Goal: Task Accomplishment & Management: Manage account settings

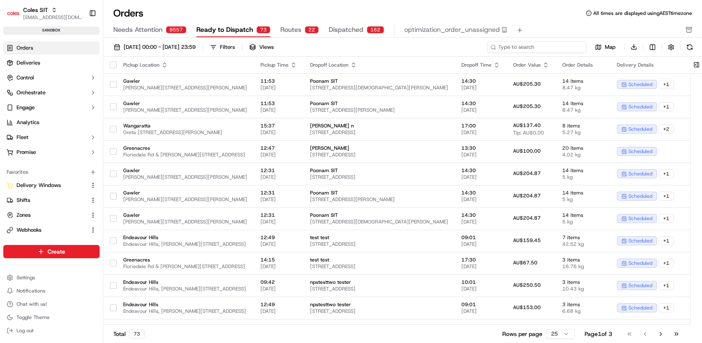
click at [546, 42] on input at bounding box center [536, 47] width 99 height 12
paste input "232211184"
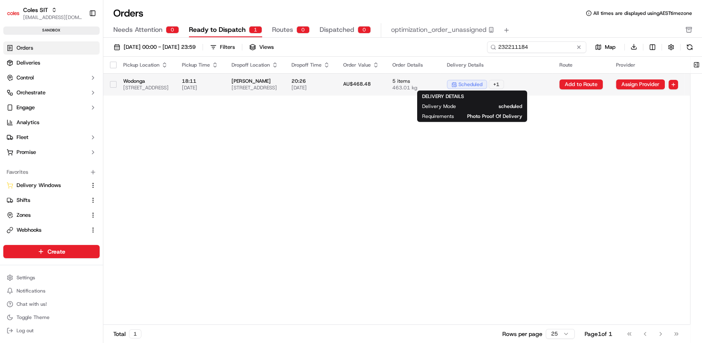
scroll to position [0, 134]
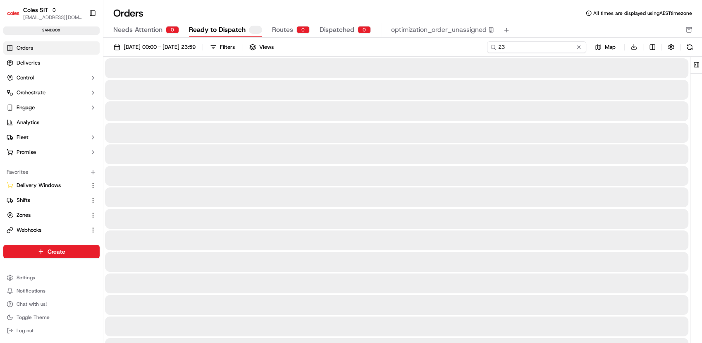
type input "2"
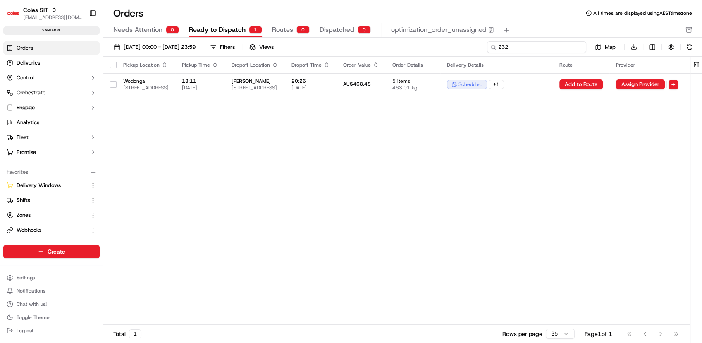
type input "23"
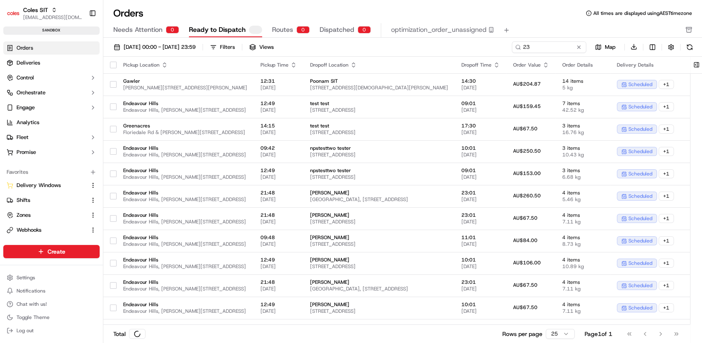
click at [517, 53] on div "23 Map Download" at bounding box center [604, 47] width 184 height 12
click at [534, 48] on input "23" at bounding box center [536, 47] width 99 height 12
paste input "2211184"
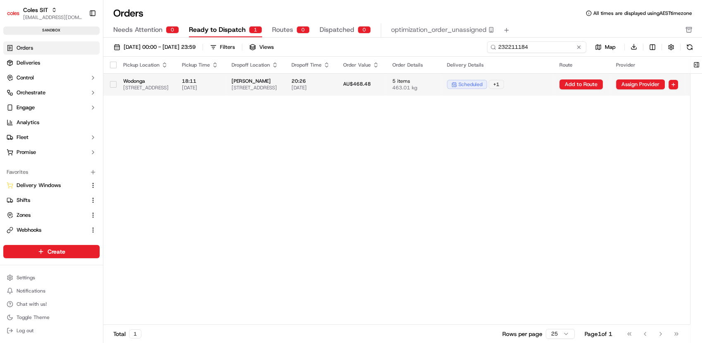
scroll to position [0, 134]
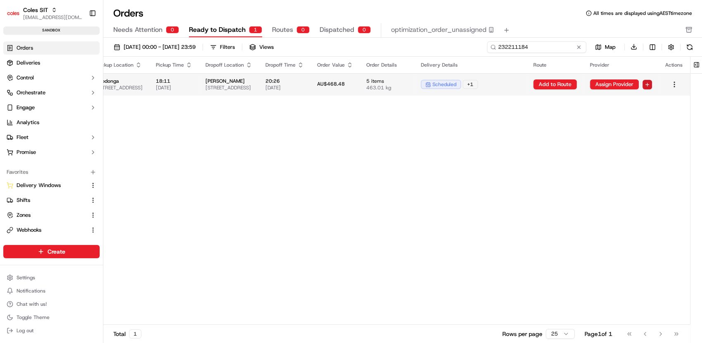
type input "232211184"
click at [651, 84] on html "Coles SIT prateekmohan.lal@coles.com.au Toggle Sidebar sandbox Orders Deliverie…" at bounding box center [351, 171] width 702 height 343
click at [576, 111] on html "Coles SIT prateekmohan.lal@coles.com.au Toggle Sidebar sandbox Orders Deliverie…" at bounding box center [351, 171] width 702 height 343
click at [546, 50] on input "232211184" at bounding box center [536, 47] width 99 height 12
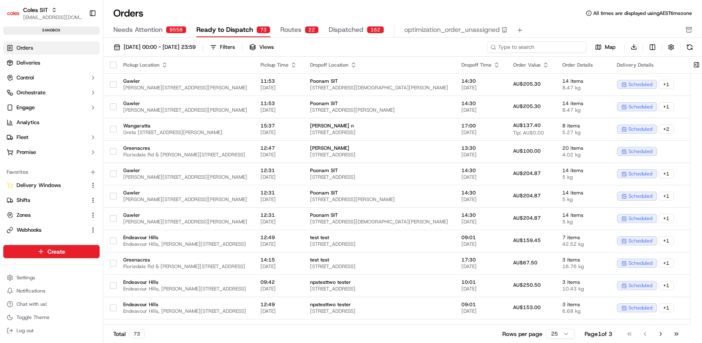
click at [550, 45] on input at bounding box center [536, 47] width 99 height 12
paste input "232209687"
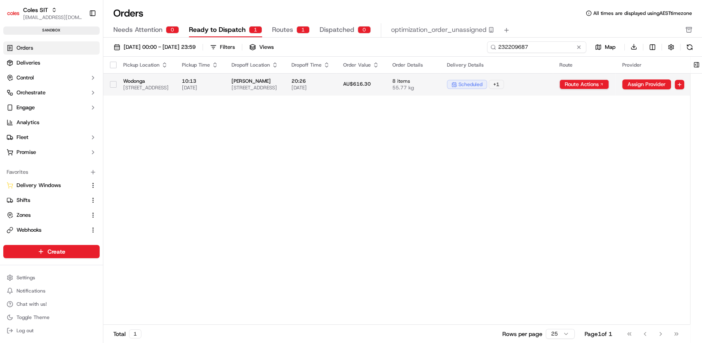
scroll to position [0, 138]
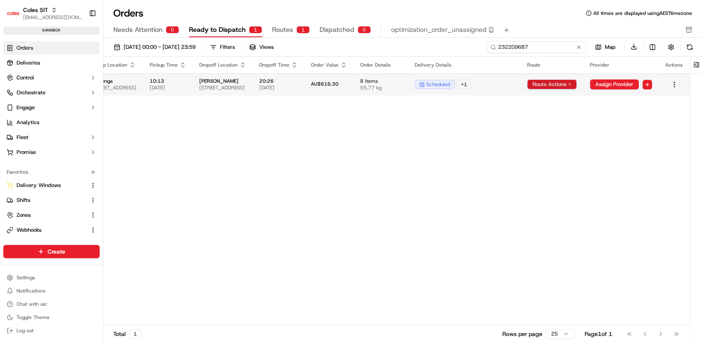
type input "232209687"
click at [567, 84] on html "Coles SIT prateekmohan.lal@coles.com.au Toggle Sidebar sandbox Orders Deliverie…" at bounding box center [351, 171] width 702 height 343
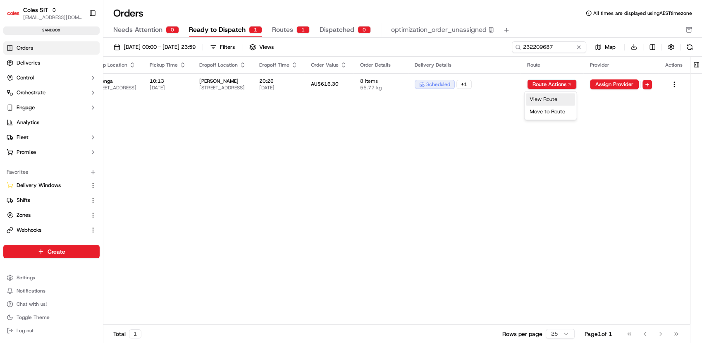
click at [565, 101] on div "View Route" at bounding box center [550, 99] width 49 height 12
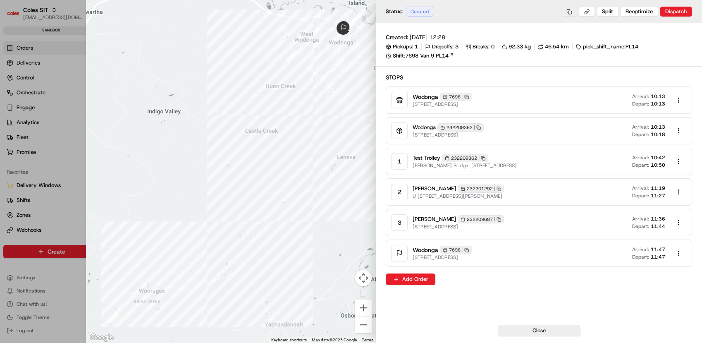
click at [572, 13] on button at bounding box center [569, 12] width 16 height 10
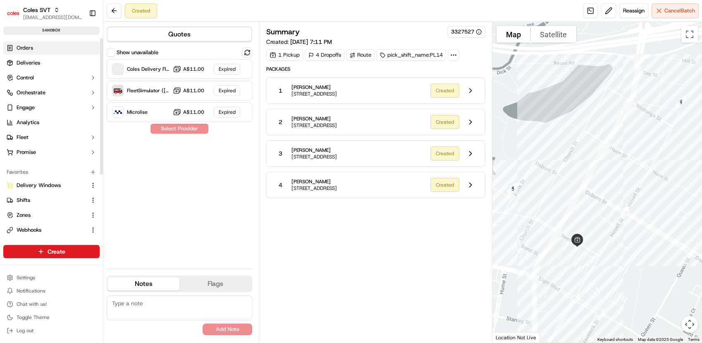
click at [39, 49] on link "Orders" at bounding box center [51, 47] width 96 height 13
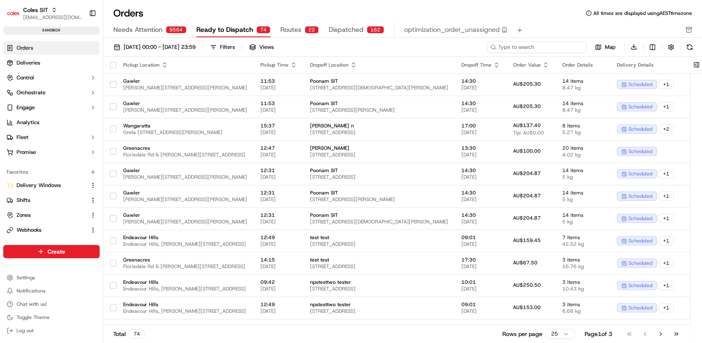
click at [549, 48] on input at bounding box center [536, 47] width 99 height 12
paste input "232211184"
type input "232211184"
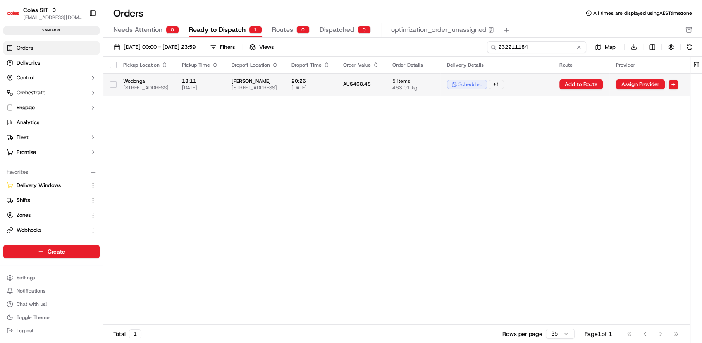
scroll to position [0, 134]
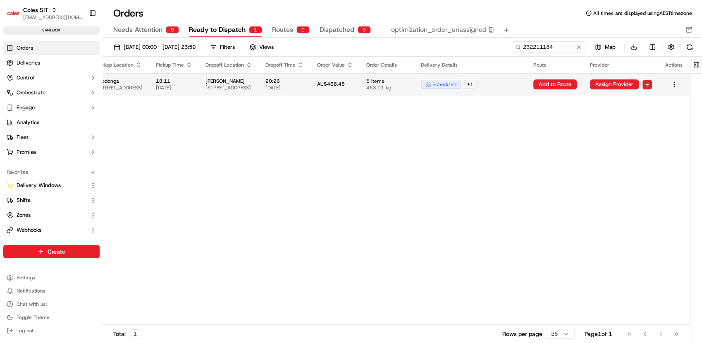
click at [479, 89] on td "scheduled + 1" at bounding box center [470, 84] width 112 height 22
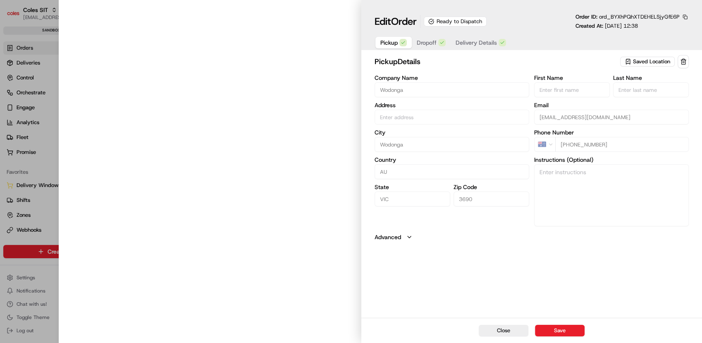
type input "1-13 South Street Wodonga 3690 VIC AU"
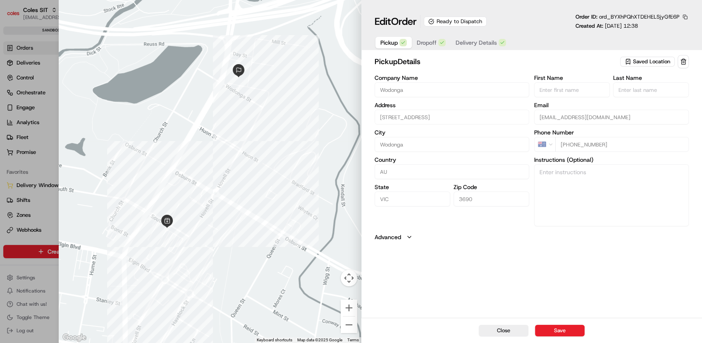
click at [687, 16] on button "button" at bounding box center [685, 16] width 7 height 7
click at [676, 31] on button "Copy ID" at bounding box center [662, 29] width 75 height 10
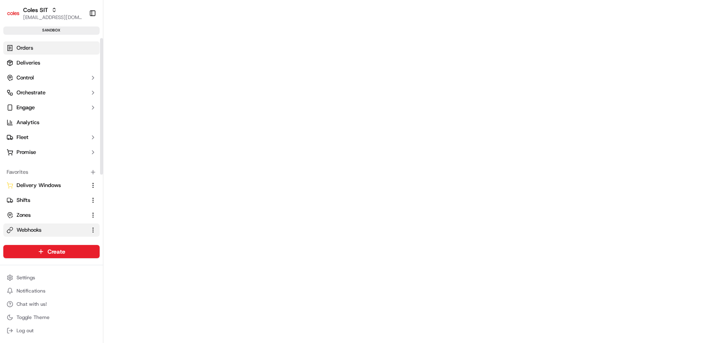
click at [38, 53] on link "Orders" at bounding box center [51, 47] width 96 height 13
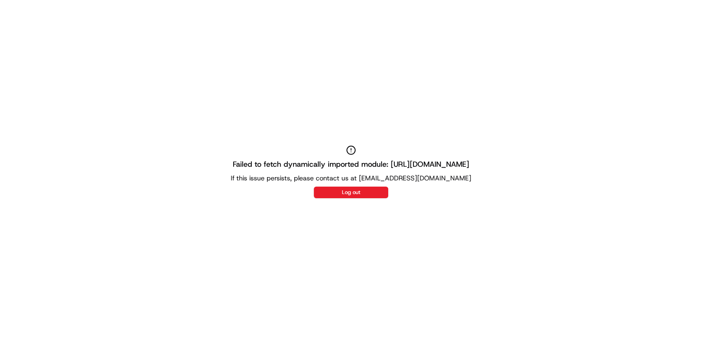
drag, startPoint x: 38, startPoint y: 53, endPoint x: 356, endPoint y: 95, distance: 320.8
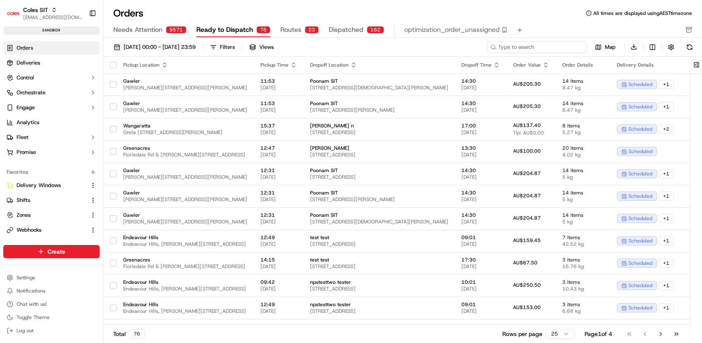
click at [560, 41] on input at bounding box center [536, 47] width 99 height 12
paste input "232199081"
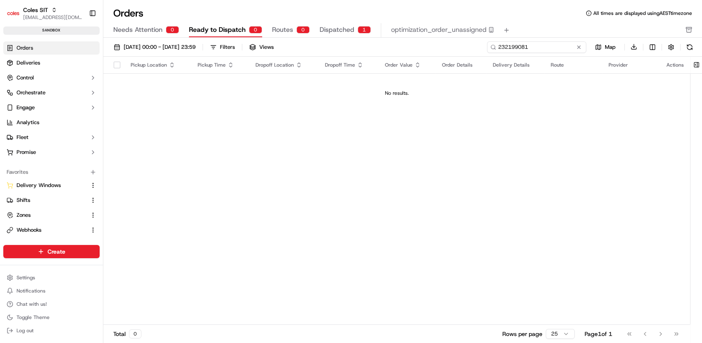
type input "232199081"
click at [339, 34] on span "Dispatched" at bounding box center [337, 30] width 35 height 10
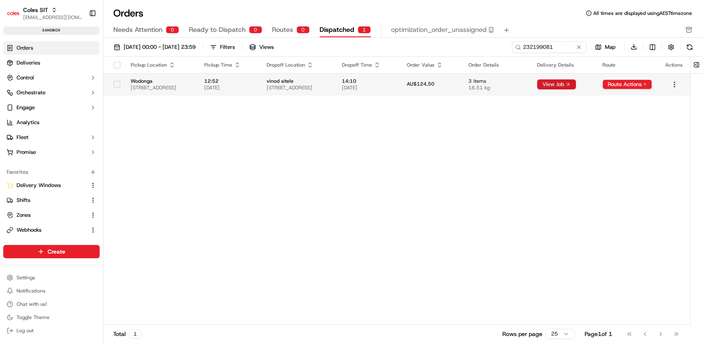
click at [576, 85] on button "View Job" at bounding box center [556, 84] width 39 height 10
click at [641, 85] on html "Coles SIT prateekmohan.lal@coles.com.au Toggle Sidebar sandbox Orders Deliverie…" at bounding box center [351, 171] width 702 height 343
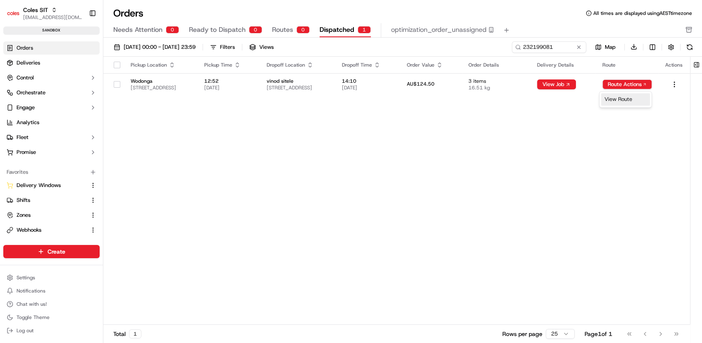
click at [626, 101] on div "View Route" at bounding box center [625, 99] width 49 height 12
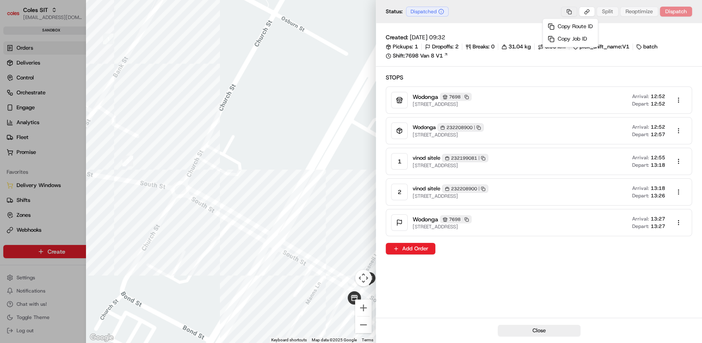
click at [567, 14] on body "Coles SIT prateekmohan.lal@coles.com.au Toggle Sidebar sandbox Orders Deliverie…" at bounding box center [351, 171] width 702 height 343
click at [563, 37] on div "Copy Job ID" at bounding box center [571, 39] width 52 height 12
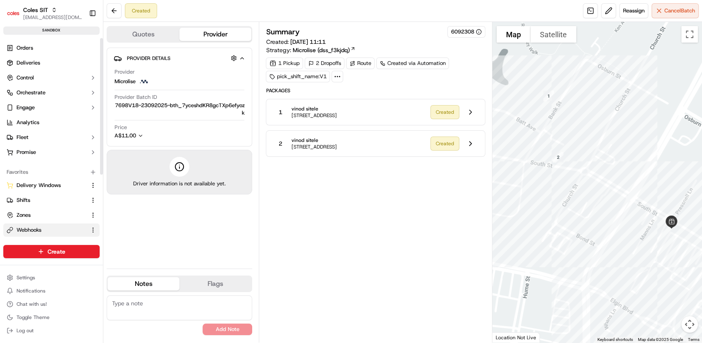
click at [35, 225] on button "Webhooks" at bounding box center [51, 229] width 96 height 13
click at [38, 227] on span "Webhooks" at bounding box center [29, 229] width 25 height 7
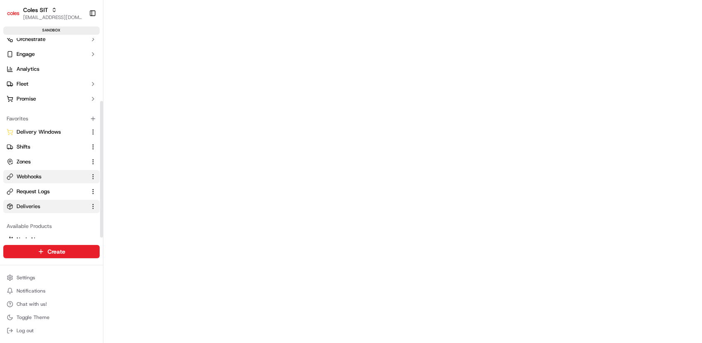
scroll to position [93, 0]
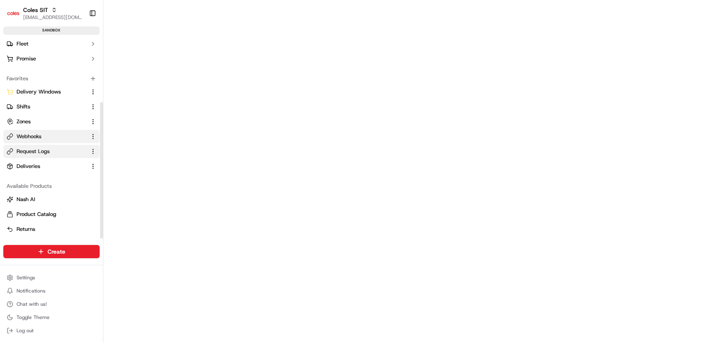
click at [50, 148] on link "Request Logs" at bounding box center [47, 151] width 80 height 7
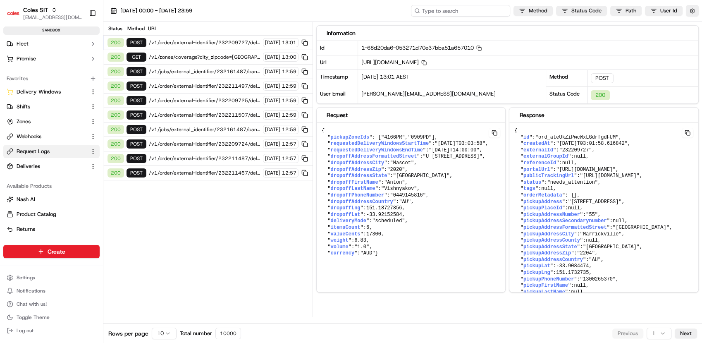
click at [498, 12] on input at bounding box center [460, 11] width 99 height 12
paste input "job_ZcR2jkZSXZ7HAJGygmS9pz"
type input "job_ZcR2jkZSXZ7HAJGygmS9pz"
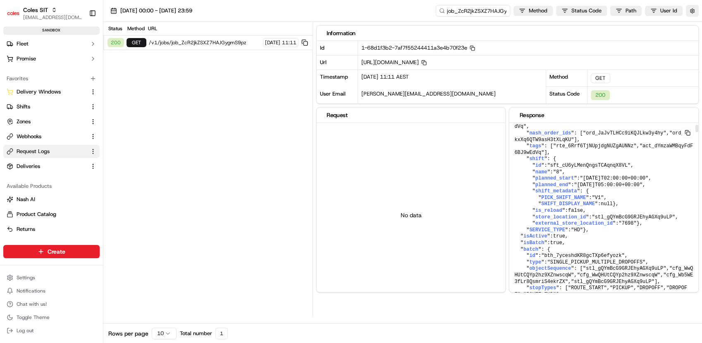
scroll to position [88, 0]
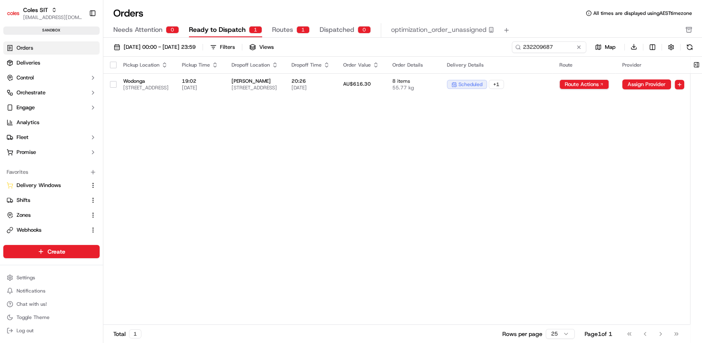
scroll to position [0, 138]
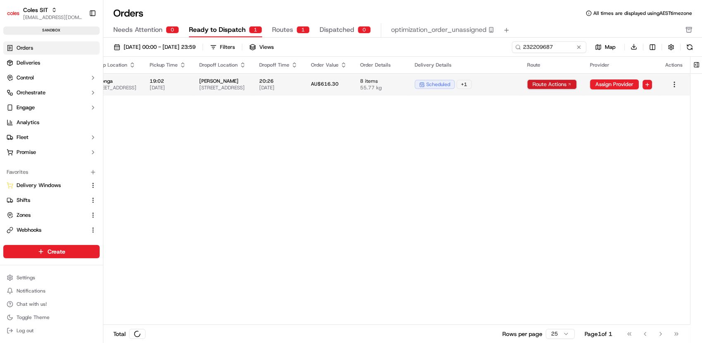
click at [559, 83] on html "Coles SIT [EMAIL_ADDRESS][DOMAIN_NAME] Toggle Sidebar sandbox Orders Deliveries…" at bounding box center [351, 171] width 702 height 343
click at [548, 97] on div "View Route" at bounding box center [550, 99] width 49 height 12
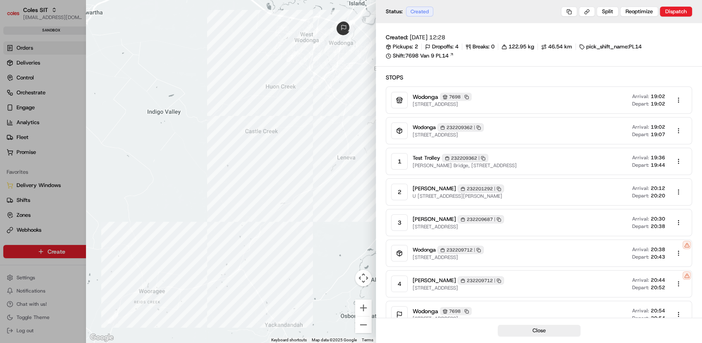
scroll to position [37, 0]
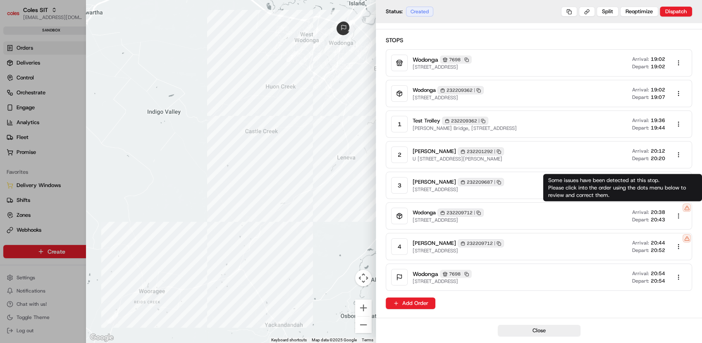
click at [685, 209] on icon at bounding box center [687, 208] width 5 height 4
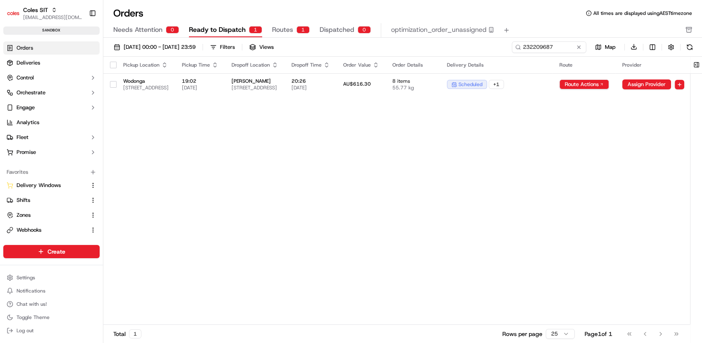
click at [529, 153] on div "Coles SIT [EMAIL_ADDRESS][DOMAIN_NAME] Toggle Sidebar sandbox Orders Deliveries…" at bounding box center [351, 171] width 702 height 343
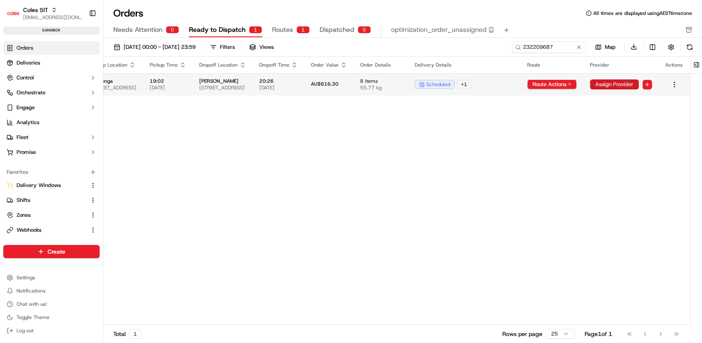
click at [619, 85] on button "Assign Provider" at bounding box center [614, 84] width 49 height 10
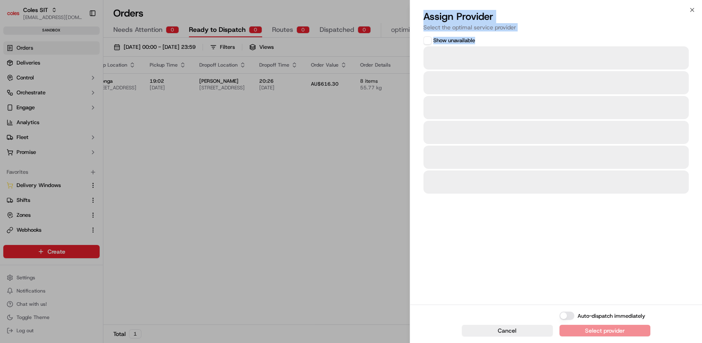
click at [434, 145] on body "Coles SIT [EMAIL_ADDRESS][DOMAIN_NAME] Toggle Sidebar sandbox Orders Deliveries…" at bounding box center [351, 171] width 702 height 343
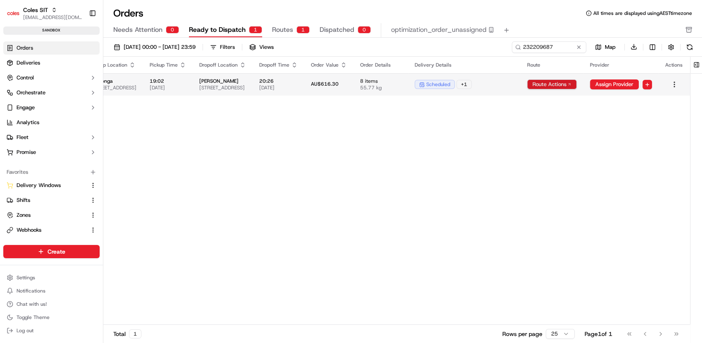
click at [568, 86] on html "Coles SIT prateekmohan.lal@coles.com.au Toggle Sidebar sandbox Orders Deliverie…" at bounding box center [351, 171] width 702 height 343
click at [555, 103] on div "View Route" at bounding box center [550, 99] width 49 height 12
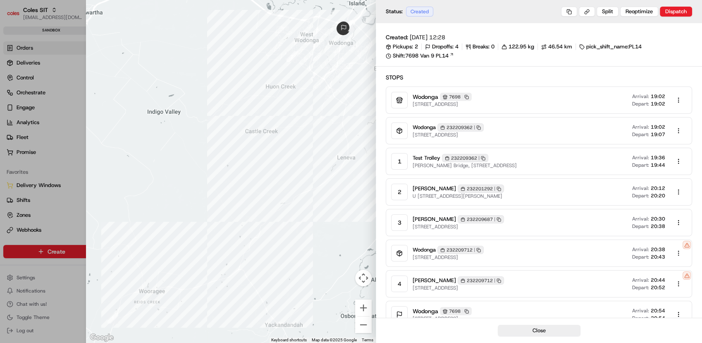
click at [685, 250] on body "Coles SIT prateekmohan.lal@coles.com.au Toggle Sidebar sandbox Orders Deliverie…" at bounding box center [351, 171] width 702 height 343
click at [593, 250] on div at bounding box center [351, 171] width 702 height 343
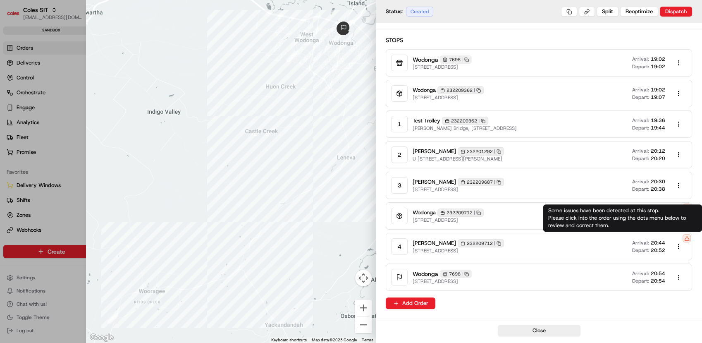
click at [688, 238] on icon at bounding box center [686, 238] width 5 height 5
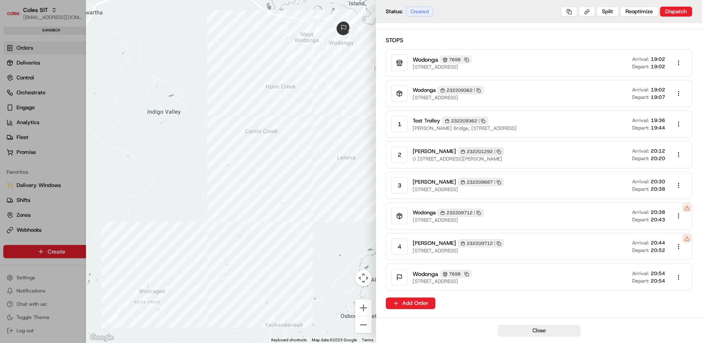
click at [687, 238] on icon at bounding box center [686, 238] width 5 height 5
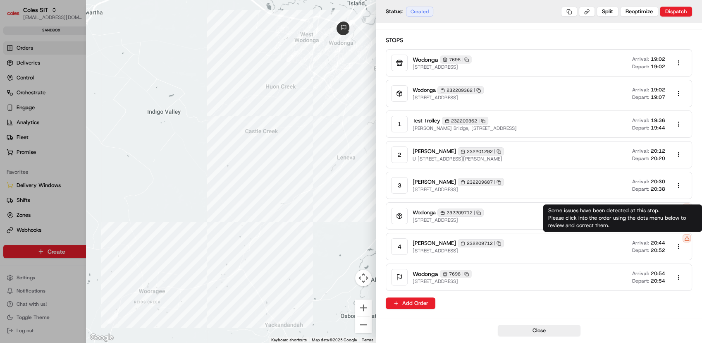
click at [678, 251] on button "button" at bounding box center [678, 246] width 17 height 17
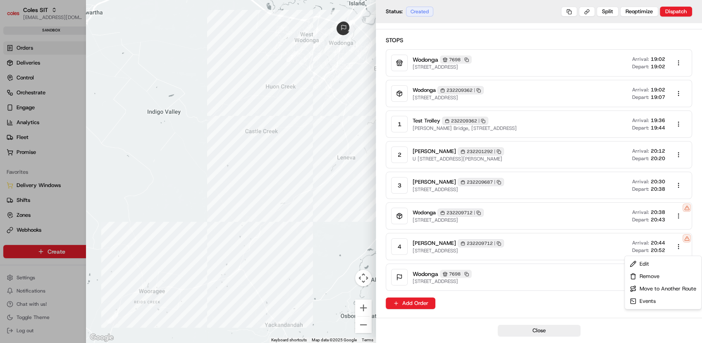
click at [686, 207] on div at bounding box center [351, 171] width 702 height 343
click at [573, 12] on button at bounding box center [569, 12] width 16 height 10
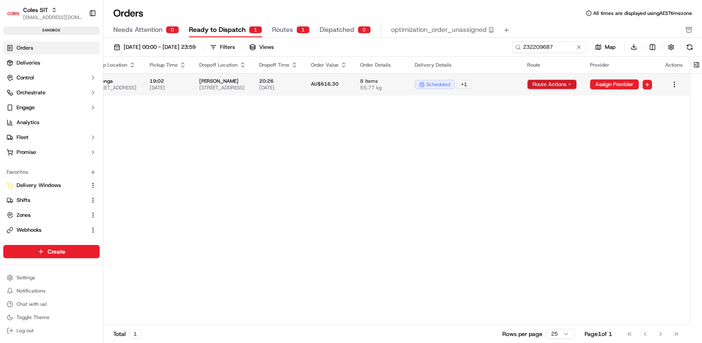
click at [548, 80] on html "Coles SIT prateekmohan.lal@coles.com.au Toggle Sidebar sandbox Orders Deliverie…" at bounding box center [351, 171] width 702 height 343
click at [562, 98] on div "View Route" at bounding box center [550, 99] width 49 height 12
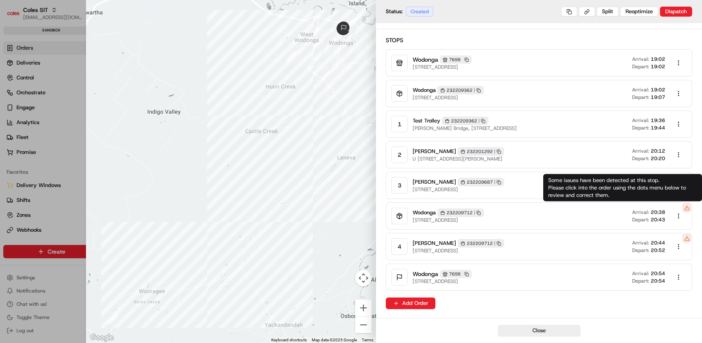
click at [688, 205] on icon at bounding box center [686, 207] width 5 height 5
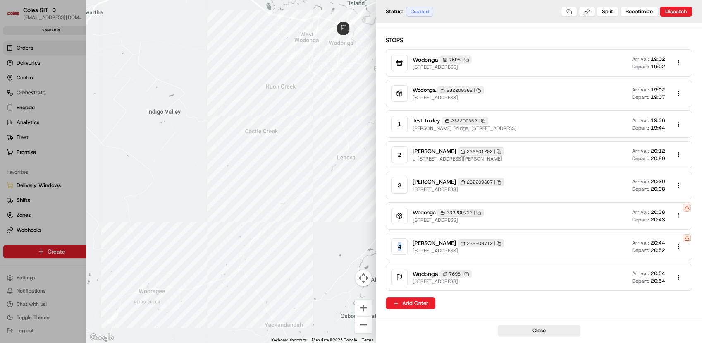
click at [688, 205] on icon at bounding box center [686, 207] width 5 height 5
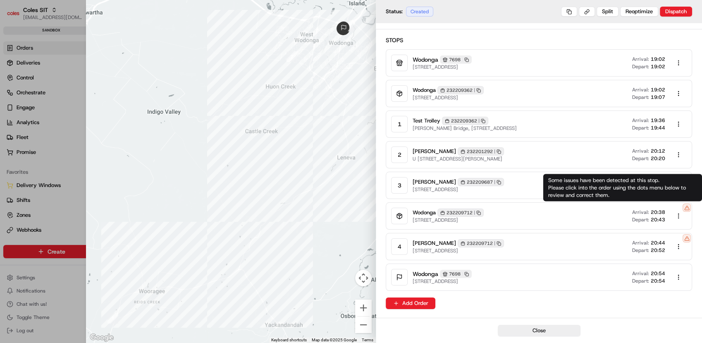
click at [685, 206] on icon at bounding box center [686, 207] width 5 height 5
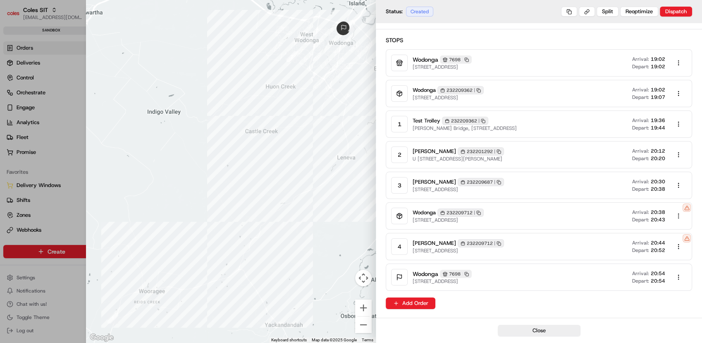
click at [681, 216] on button "button" at bounding box center [678, 216] width 17 height 17
click at [668, 230] on div "Edit" at bounding box center [663, 233] width 73 height 12
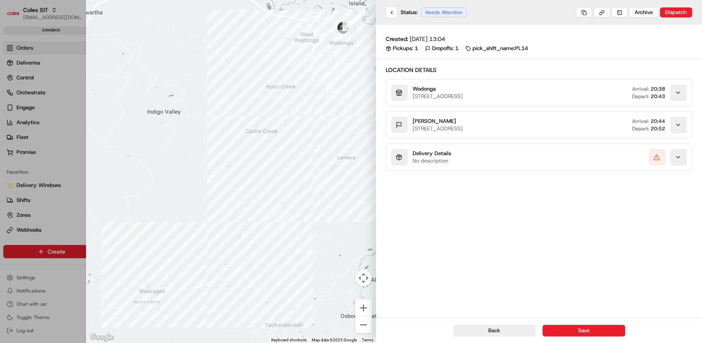
scroll to position [0, 0]
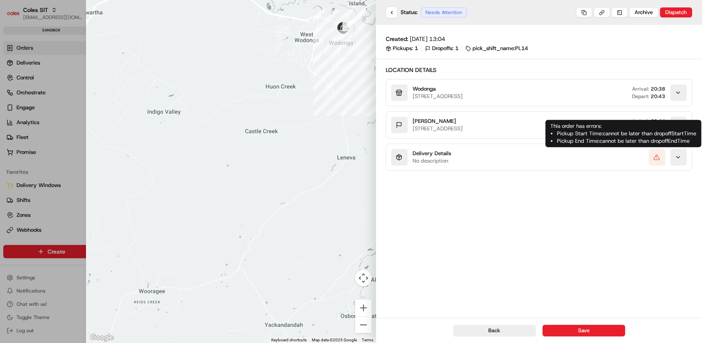
click at [656, 154] on icon "button" at bounding box center [656, 157] width 7 height 7
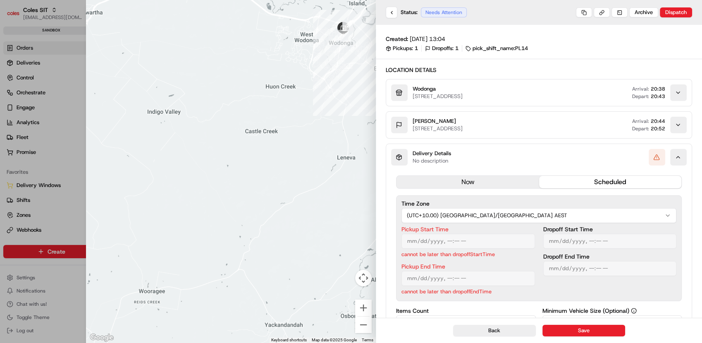
scroll to position [10, 0]
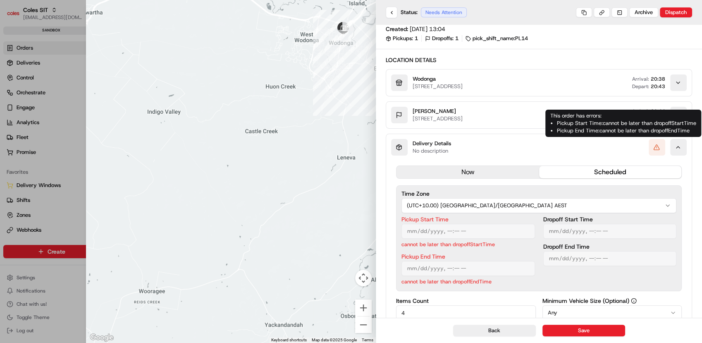
click at [648, 130] on li "Pickup End Time : cannot be later than dropoffEndTime" at bounding box center [626, 130] width 139 height 7
click at [648, 122] on span "Depart:" at bounding box center [640, 118] width 17 height 7
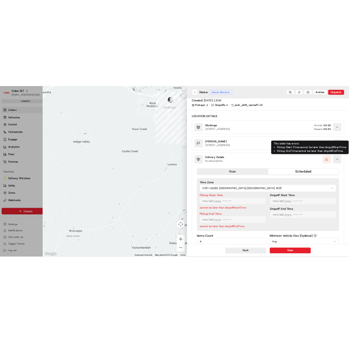
scroll to position [0, 0]
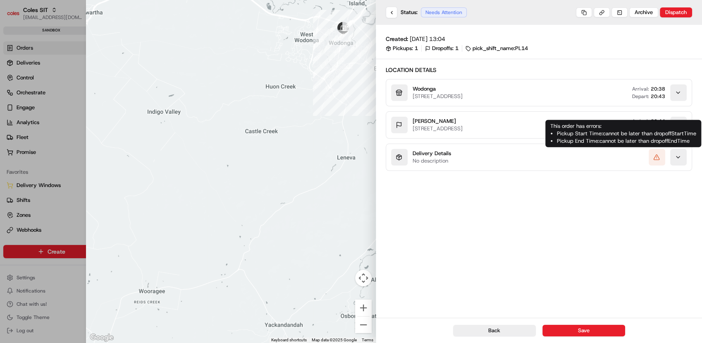
click at [655, 157] on icon "button" at bounding box center [656, 157] width 5 height 5
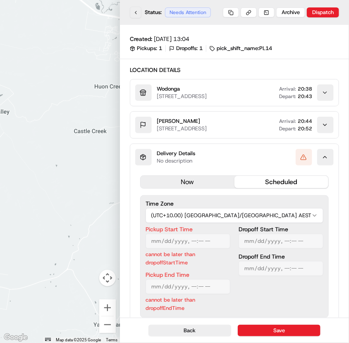
click at [141, 16] on button at bounding box center [136, 13] width 12 height 12
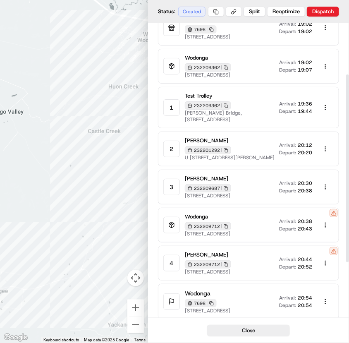
scroll to position [92, 0]
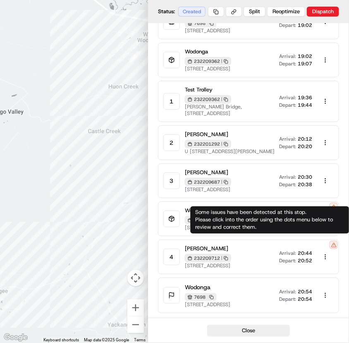
click at [335, 210] on icon at bounding box center [333, 206] width 5 height 5
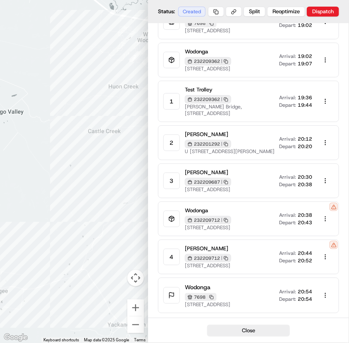
click at [328, 256] on body "Coles SIT prateekmohan.lal@coles.com.au Toggle Sidebar sandbox Orders Deliverie…" at bounding box center [174, 171] width 349 height 343
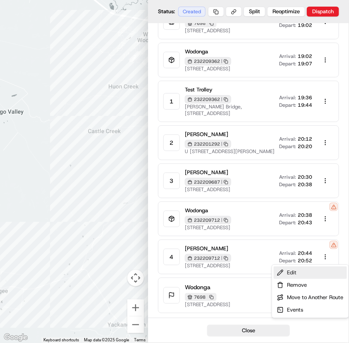
click at [301, 273] on div "Edit" at bounding box center [310, 272] width 73 height 12
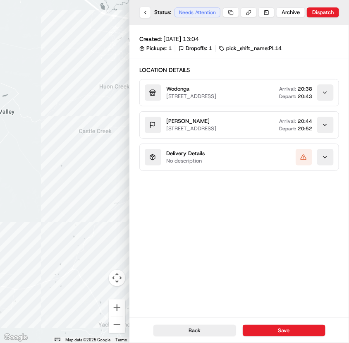
scroll to position [0, 0]
click at [323, 160] on icon "button" at bounding box center [325, 157] width 7 height 7
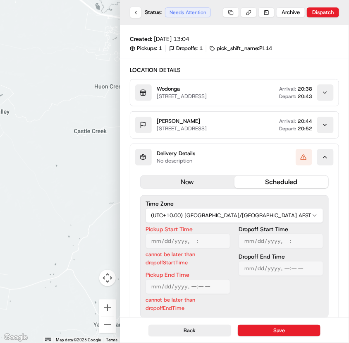
click at [179, 232] on label "Pickup Start Time" at bounding box center [188, 229] width 85 height 6
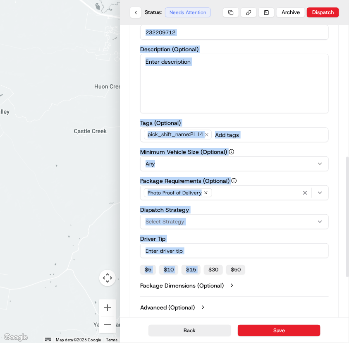
scroll to position [420, 0]
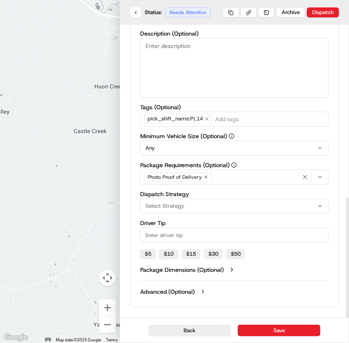
drag, startPoint x: 156, startPoint y: 238, endPoint x: 222, endPoint y: 71, distance: 179.9
click at [222, 71] on div "now scheduled Time Zone (UTC+10.00) Australia/Sydney AEST Pickup Start Time can…" at bounding box center [234, 31] width 208 height 540
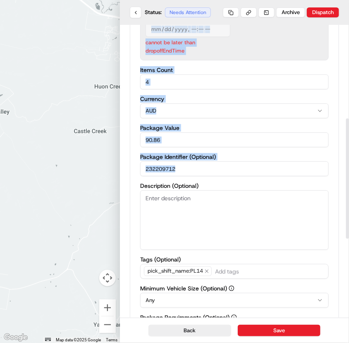
scroll to position [208, 0]
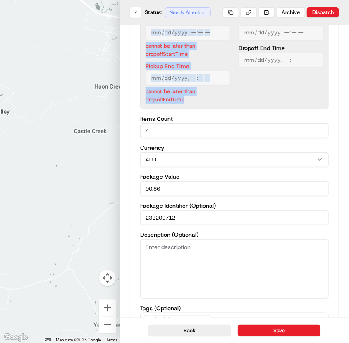
click at [206, 104] on p "cannot be later than dropoffEndTime" at bounding box center [188, 95] width 85 height 17
copy div "Pickup Start Time cannot be later than dropoffStartTime Pickup End Time cannot …"
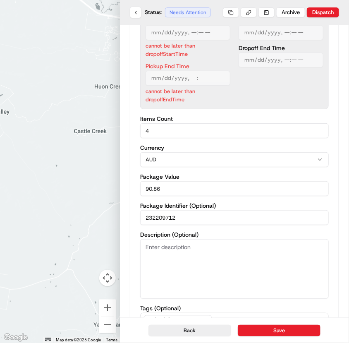
click at [285, 104] on div "Dropoff Start Time Dropoff End Time" at bounding box center [281, 61] width 85 height 86
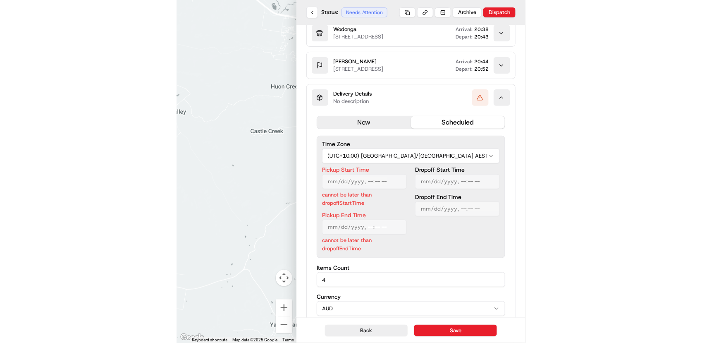
scroll to position [57, 0]
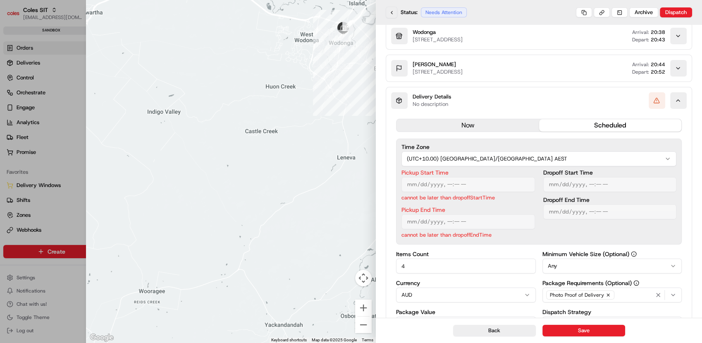
click at [391, 8] on button at bounding box center [392, 13] width 12 height 12
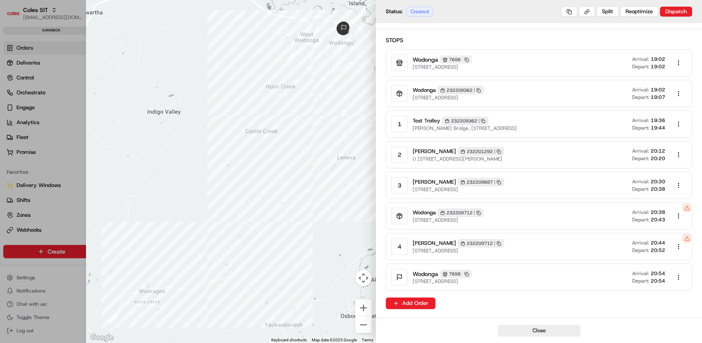
scroll to position [0, 0]
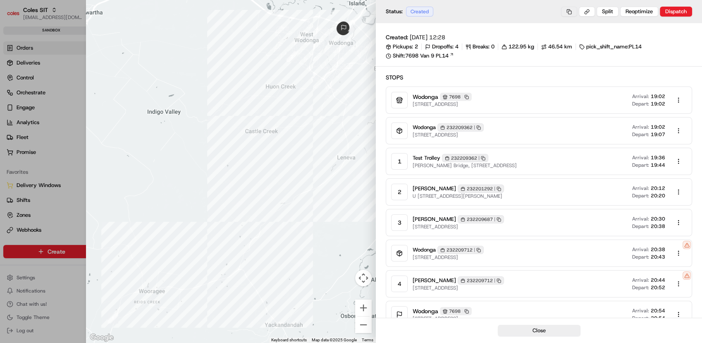
click at [572, 13] on button at bounding box center [569, 12] width 16 height 10
drag, startPoint x: 572, startPoint y: 13, endPoint x: 572, endPoint y: 19, distance: 5.8
click at [572, 13] on button at bounding box center [569, 12] width 16 height 10
click at [574, 41] on div "Created: 23/09/2025 12:28" at bounding box center [539, 37] width 306 height 8
click at [523, 56] on link "Shift: 7698 Van 9 PL14" at bounding box center [539, 55] width 306 height 7
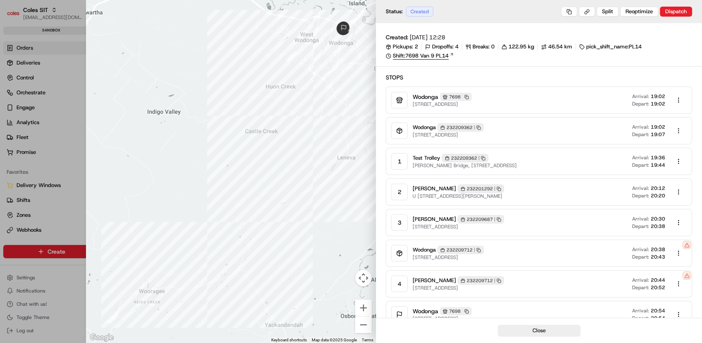
click at [452, 56] on icon at bounding box center [452, 54] width 5 height 5
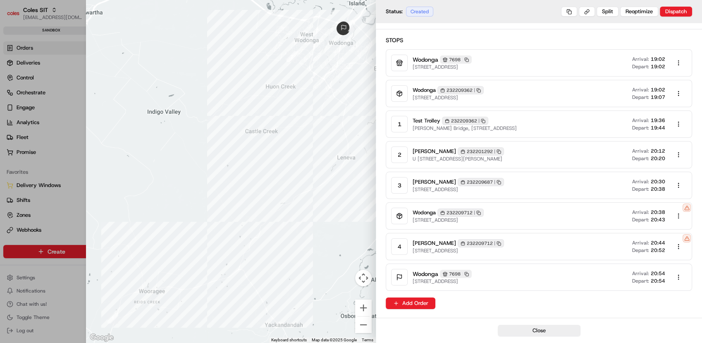
scroll to position [8, 0]
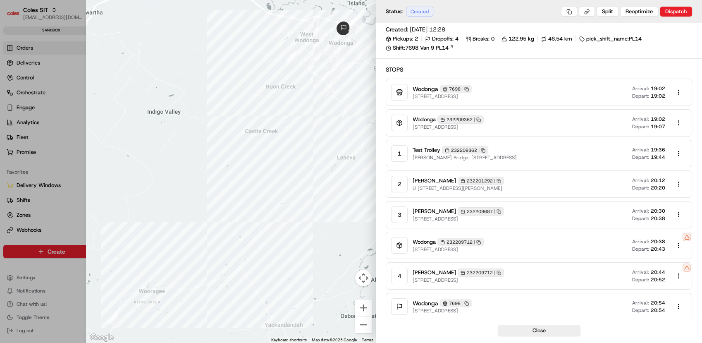
click at [483, 151] on icon "button" at bounding box center [483, 150] width 5 height 5
click at [483, 241] on div "232209712 Copy 232209712" at bounding box center [461, 242] width 46 height 8
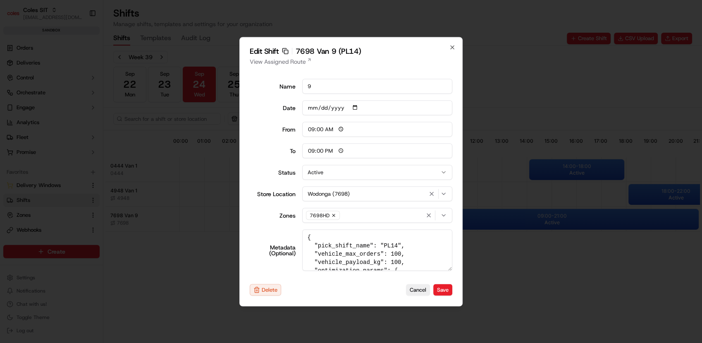
click at [285, 52] on icon "button" at bounding box center [285, 51] width 7 height 7
